Goal: Use online tool/utility: Utilize a website feature to perform a specific function

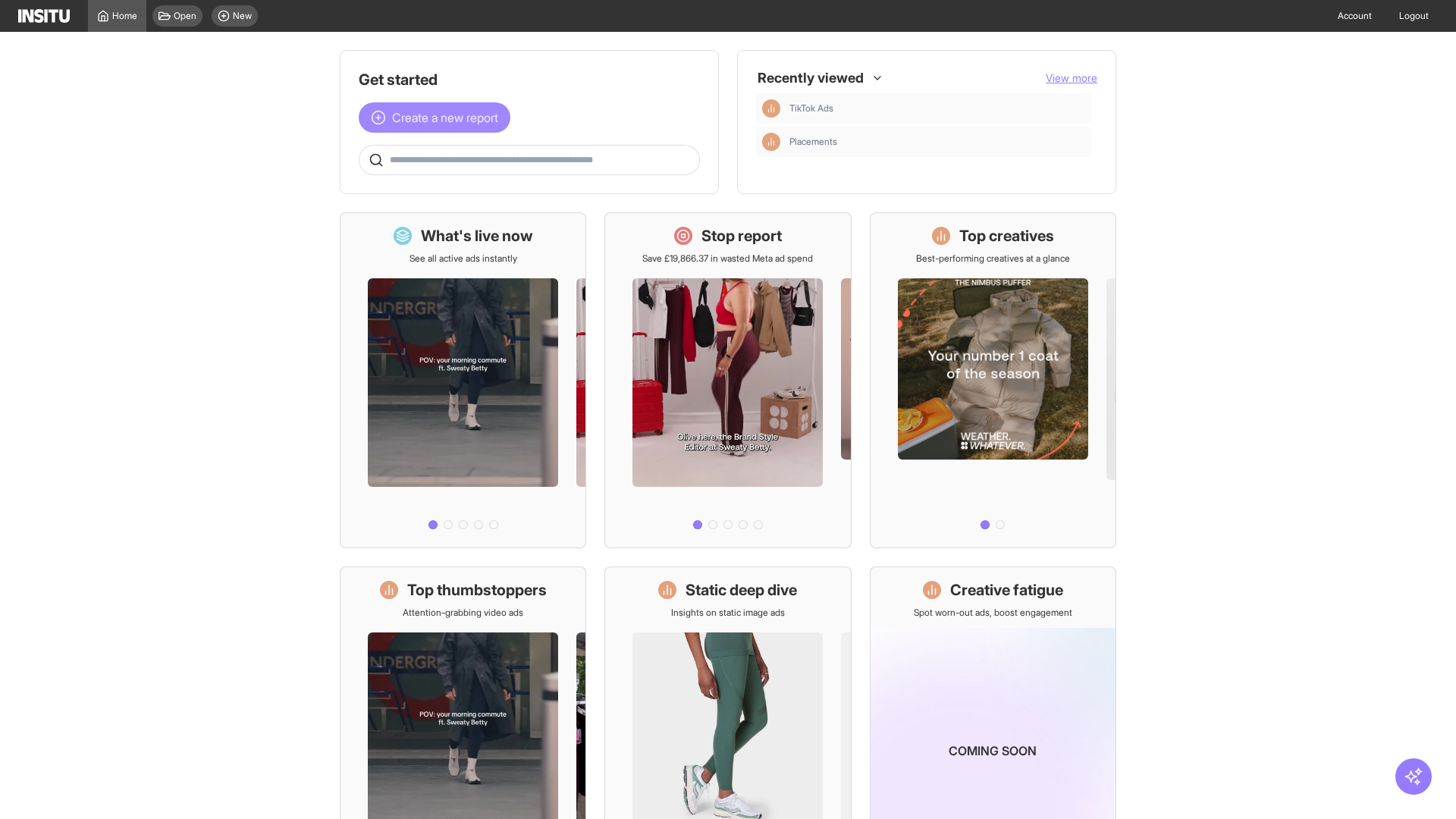
click at [438, 118] on span "Create a new report" at bounding box center [445, 117] width 106 height 18
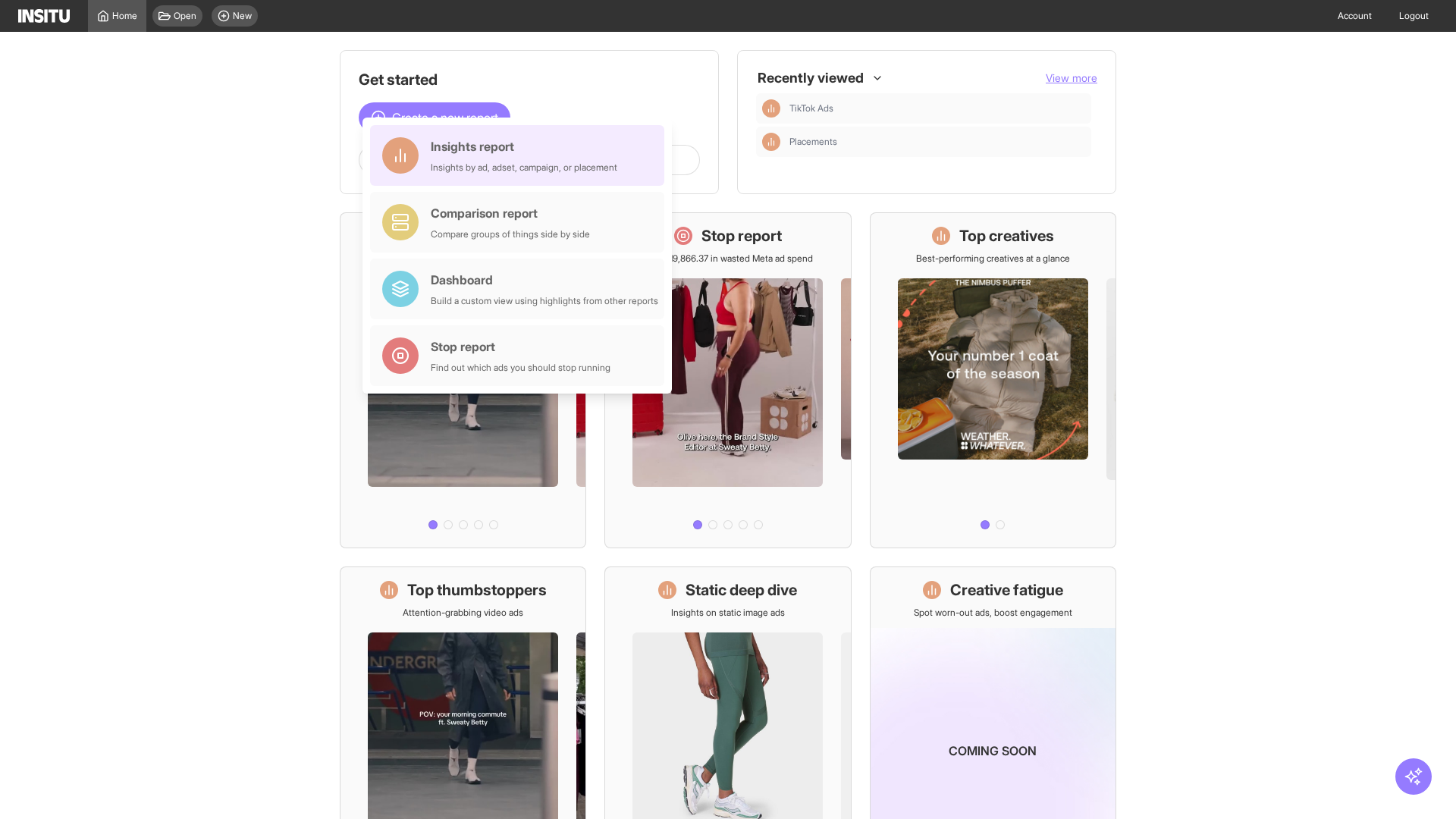
click at [521, 155] on div "Insights report Insights by ad, adset, campaign, or placement" at bounding box center [523, 155] width 186 height 37
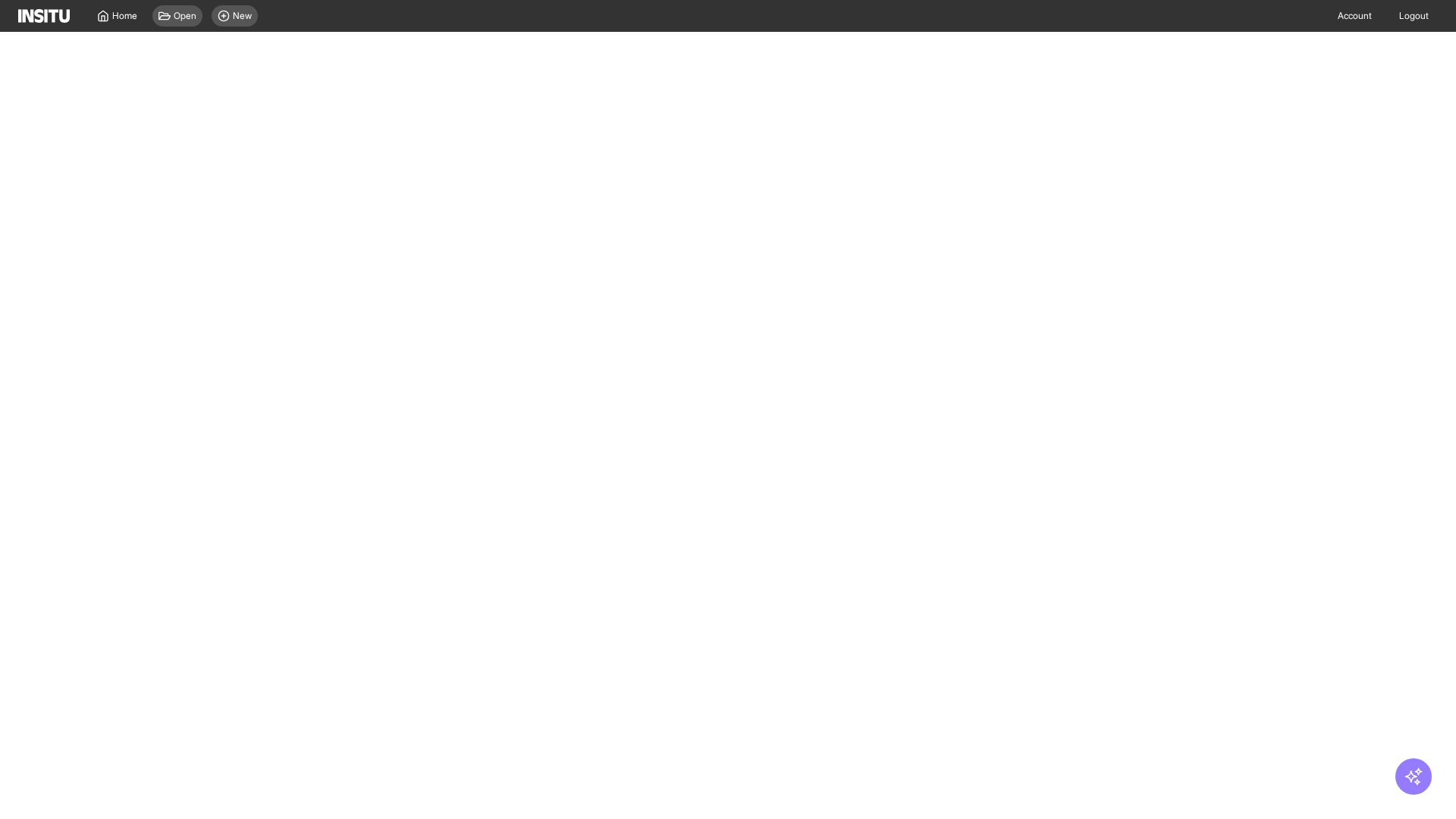
select select "**"
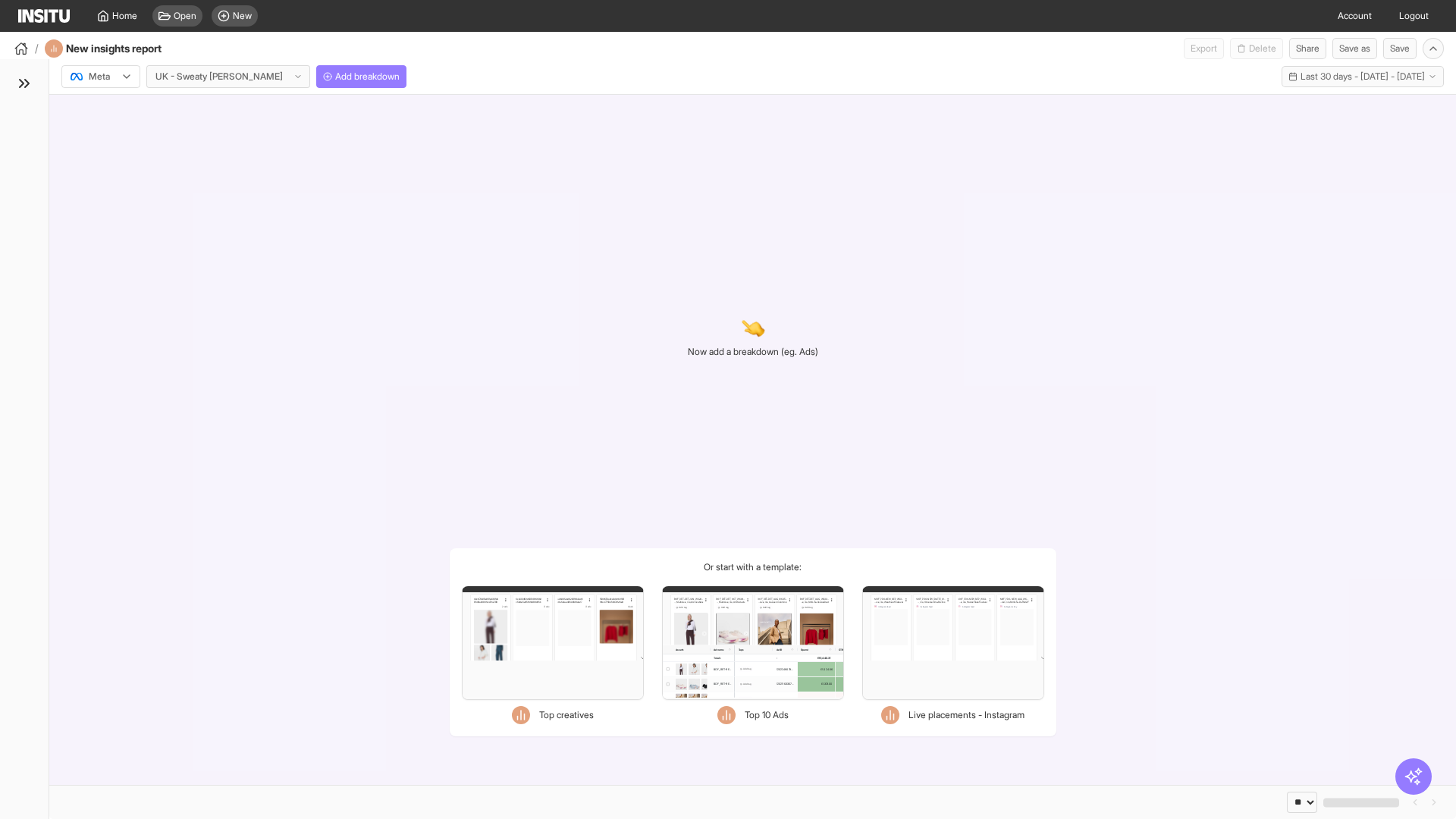
click at [101, 77] on div at bounding box center [91, 77] width 43 height 15
click at [100, 109] on span "Meta" at bounding box center [100, 109] width 20 height 14
click at [336, 77] on span "Add breakdown" at bounding box center [367, 77] width 64 height 12
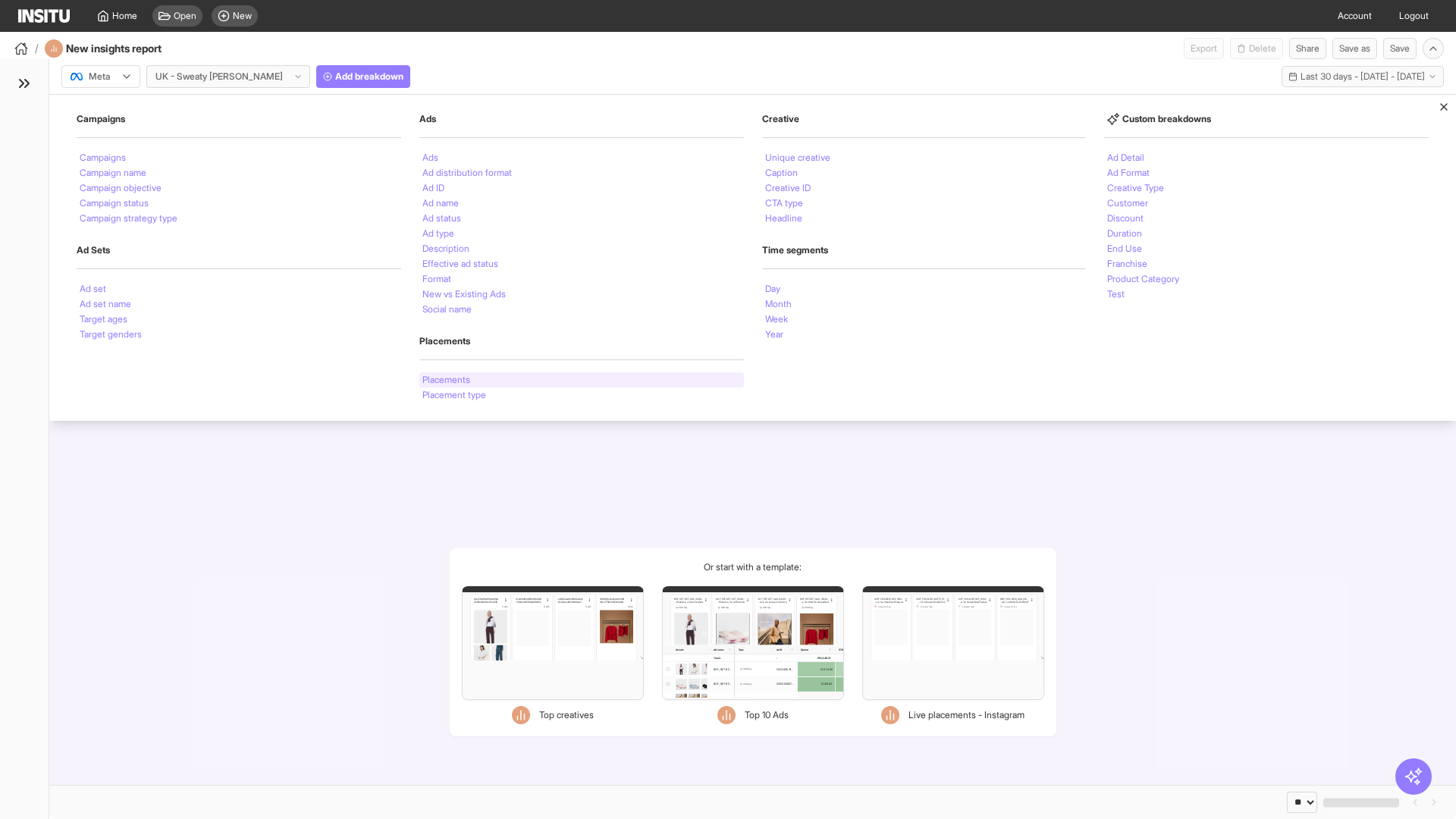
click at [447, 380] on li "Placements" at bounding box center [447, 380] width 48 height 9
